Goal: Task Accomplishment & Management: Use online tool/utility

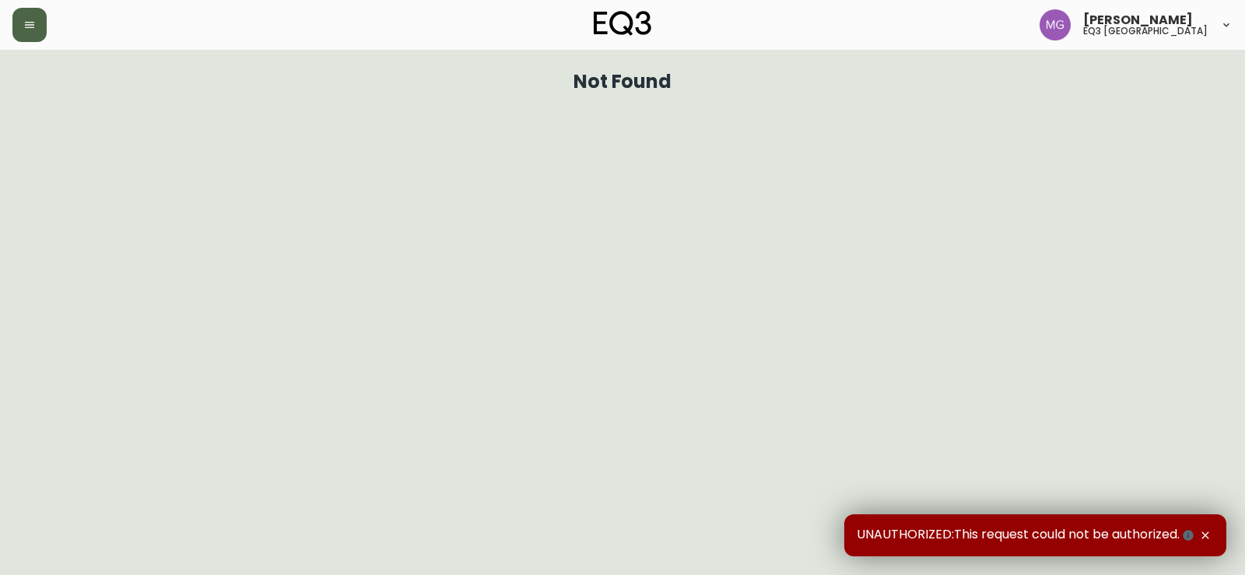
click at [30, 28] on icon "button" at bounding box center [29, 25] width 9 height 6
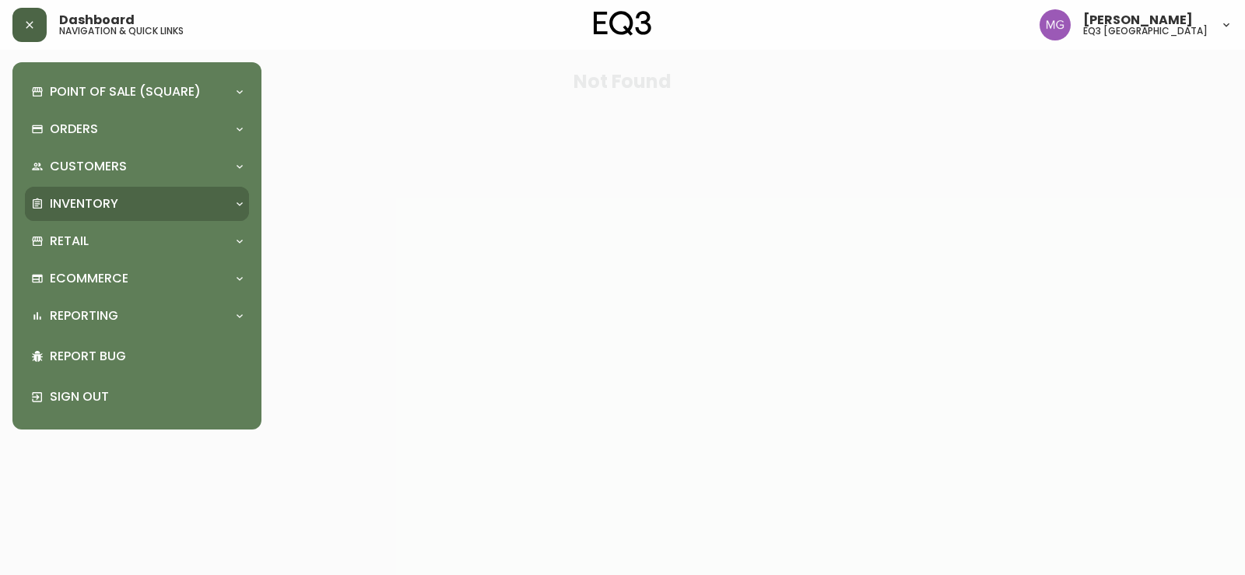
click at [93, 195] on p "Inventory" at bounding box center [84, 203] width 68 height 17
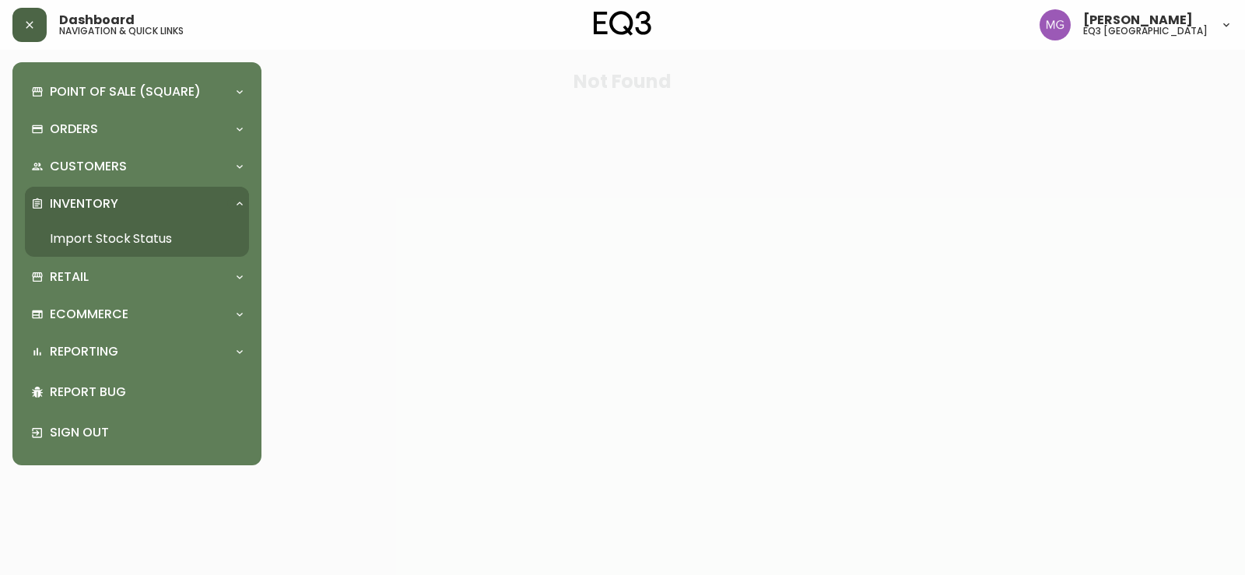
click at [125, 237] on link "Import Stock Status" at bounding box center [137, 239] width 224 height 36
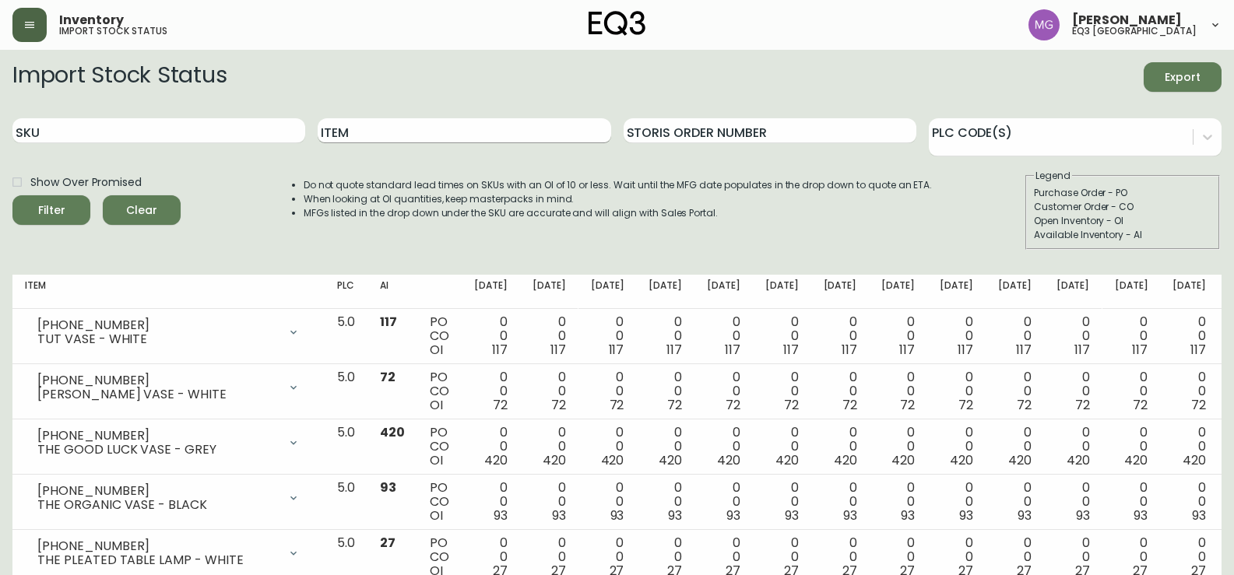
click at [405, 133] on input "Item" at bounding box center [464, 130] width 293 height 25
type input "otti"
click at [12, 195] on button "Filter" at bounding box center [51, 210] width 78 height 30
